Goal: Check status: Check status

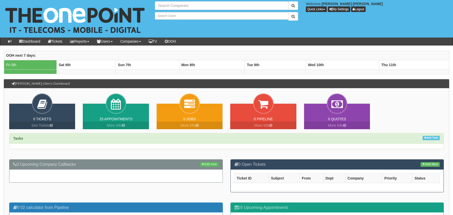
type input "Search Companies"
type input "Search Users"
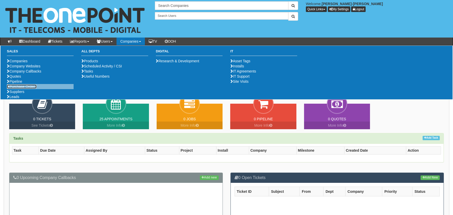
click at [24, 89] on link "Purchase Orders" at bounding box center [22, 87] width 30 height 4
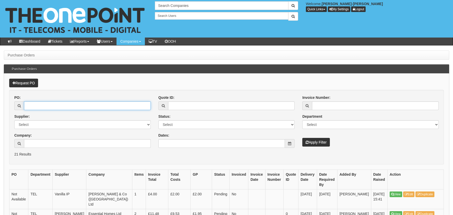
click at [46, 108] on input "PO:" at bounding box center [87, 105] width 127 height 9
paste input "19421"
type input "19421"
click at [311, 137] on div "Invoice Number: Department Select Mobiles IT Telecoms Marketing Digital Interna…" at bounding box center [371, 121] width 144 height 52
click at [310, 139] on button "Apply Filter" at bounding box center [316, 142] width 28 height 9
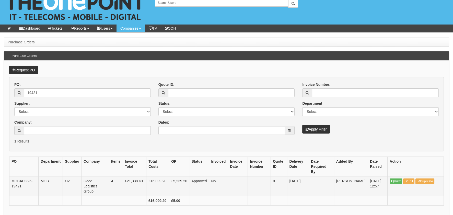
scroll to position [24, 0]
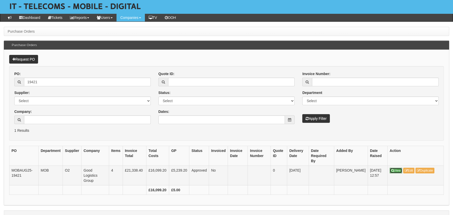
click at [398, 168] on link "View" at bounding box center [396, 171] width 13 height 6
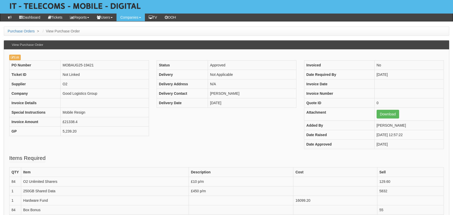
scroll to position [77, 0]
